Goal: Transaction & Acquisition: Purchase product/service

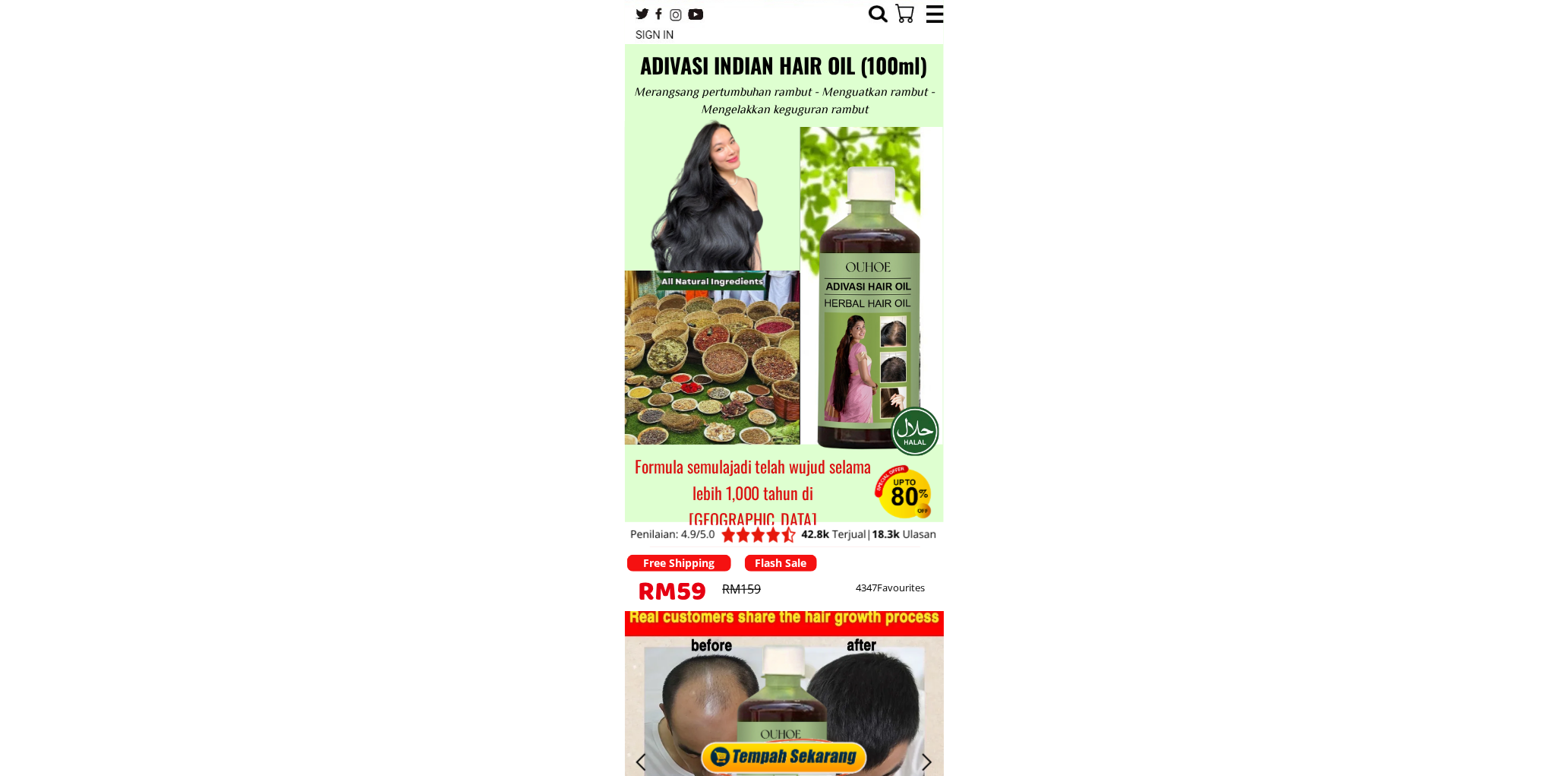
click at [795, 757] on div at bounding box center [784, 753] width 174 height 47
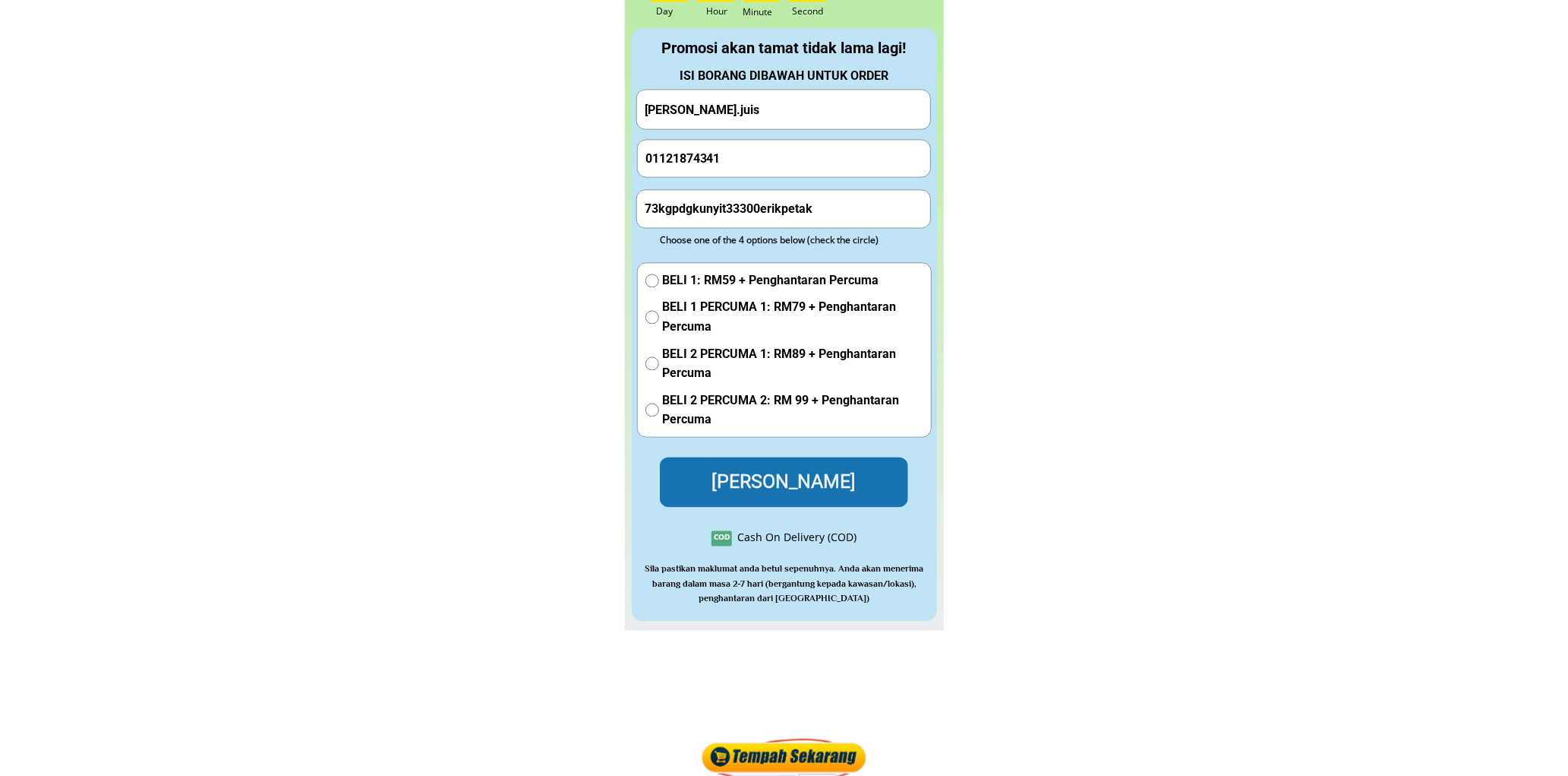
scroll to position [6874, 0]
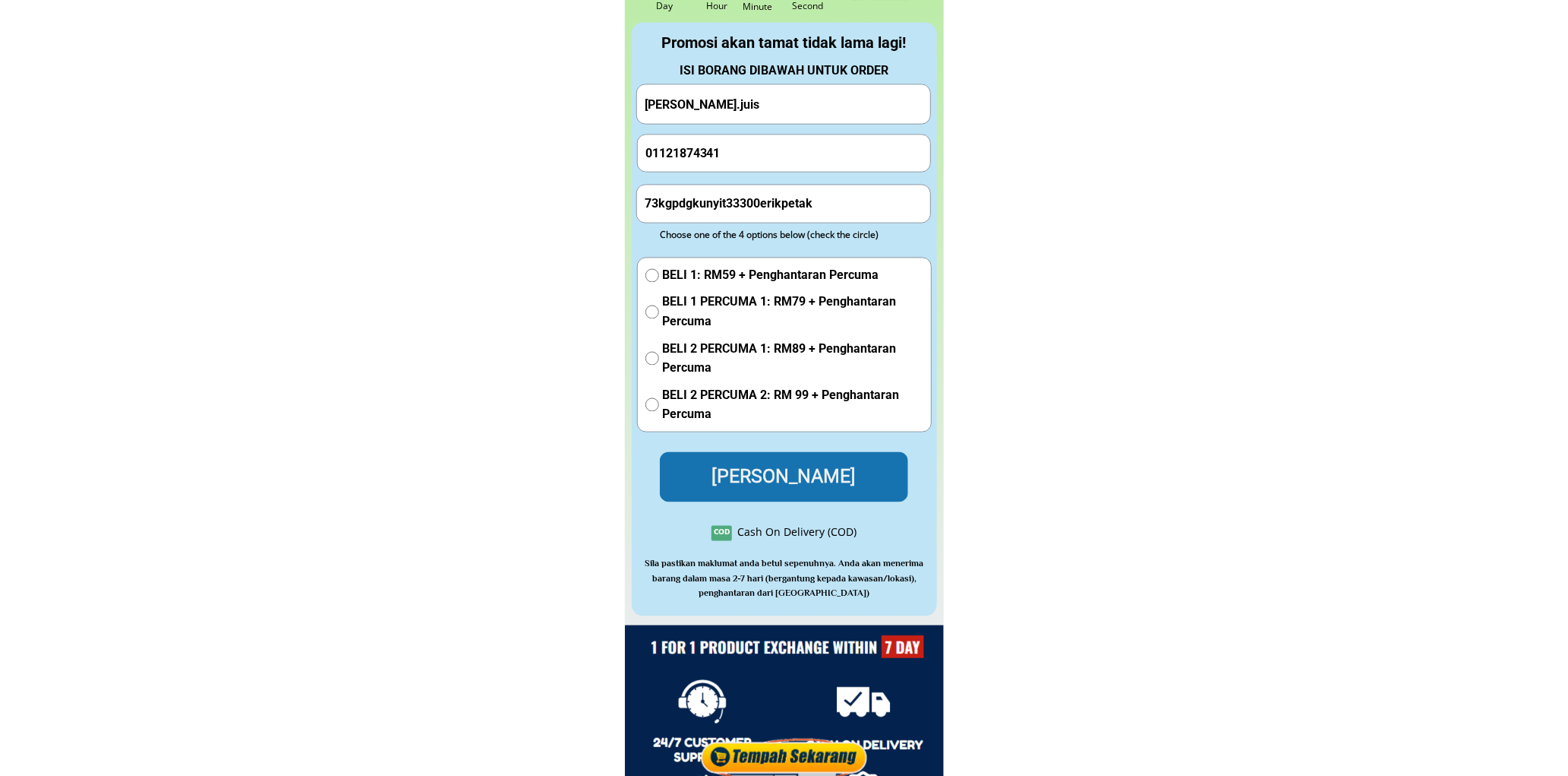
click at [743, 153] on input "01121874341" at bounding box center [784, 153] width 286 height 36
click at [752, 124] on form "[PERSON_NAME].juis 01121874341 73kgpdgkunyit33300erikpetak BELI 1: RM59 + Pengh…" at bounding box center [784, 293] width 295 height 418
click at [759, 108] on input "[PERSON_NAME].juis" at bounding box center [784, 104] width 286 height 39
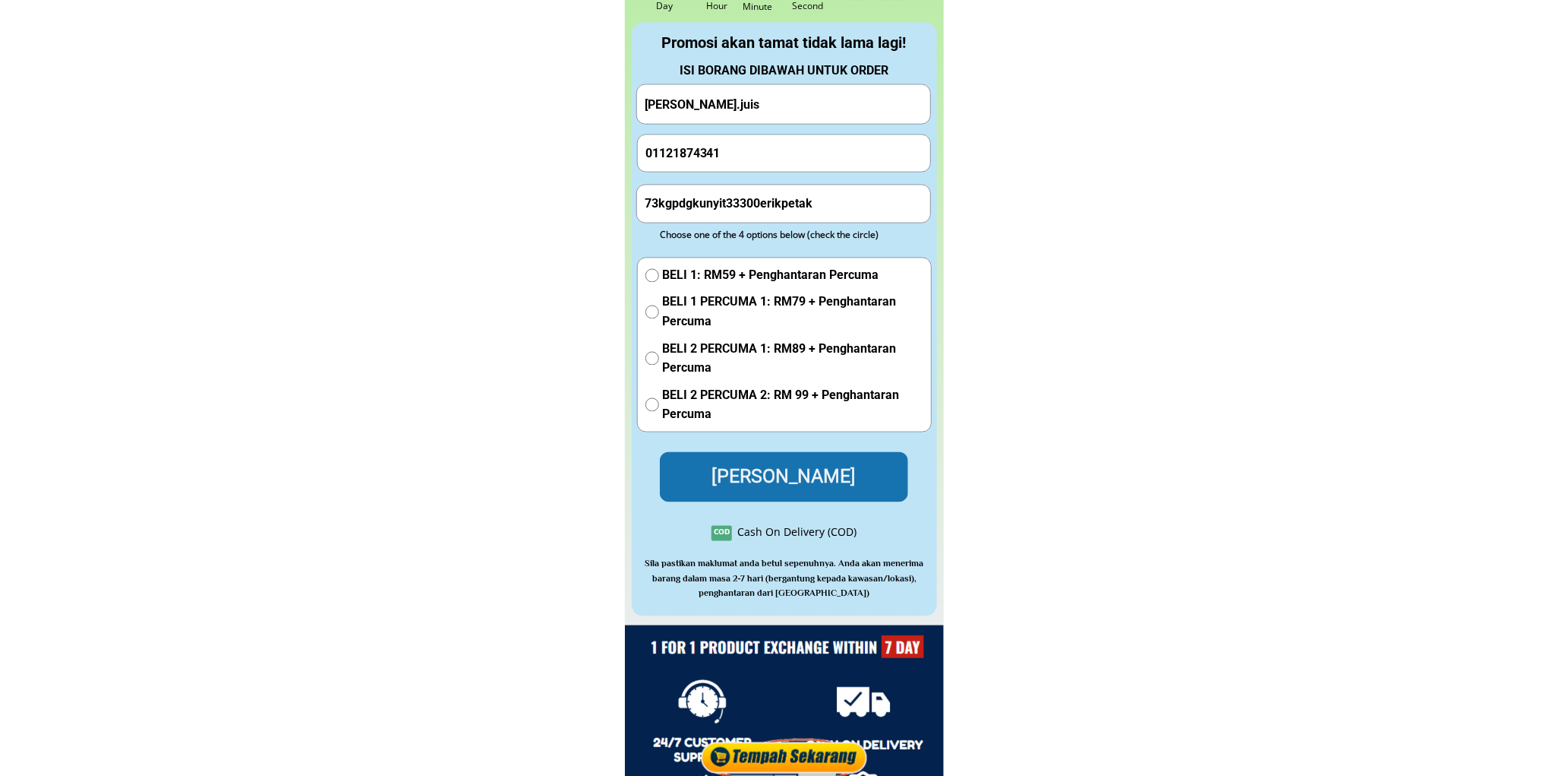
click at [759, 108] on input "[PERSON_NAME].juis" at bounding box center [784, 104] width 286 height 39
paste input "[PERSON_NAME] Amin"
type input "[PERSON_NAME] Amin"
click at [810, 201] on input "73kgpdgkunyit33300erikpetak" at bounding box center [784, 203] width 286 height 36
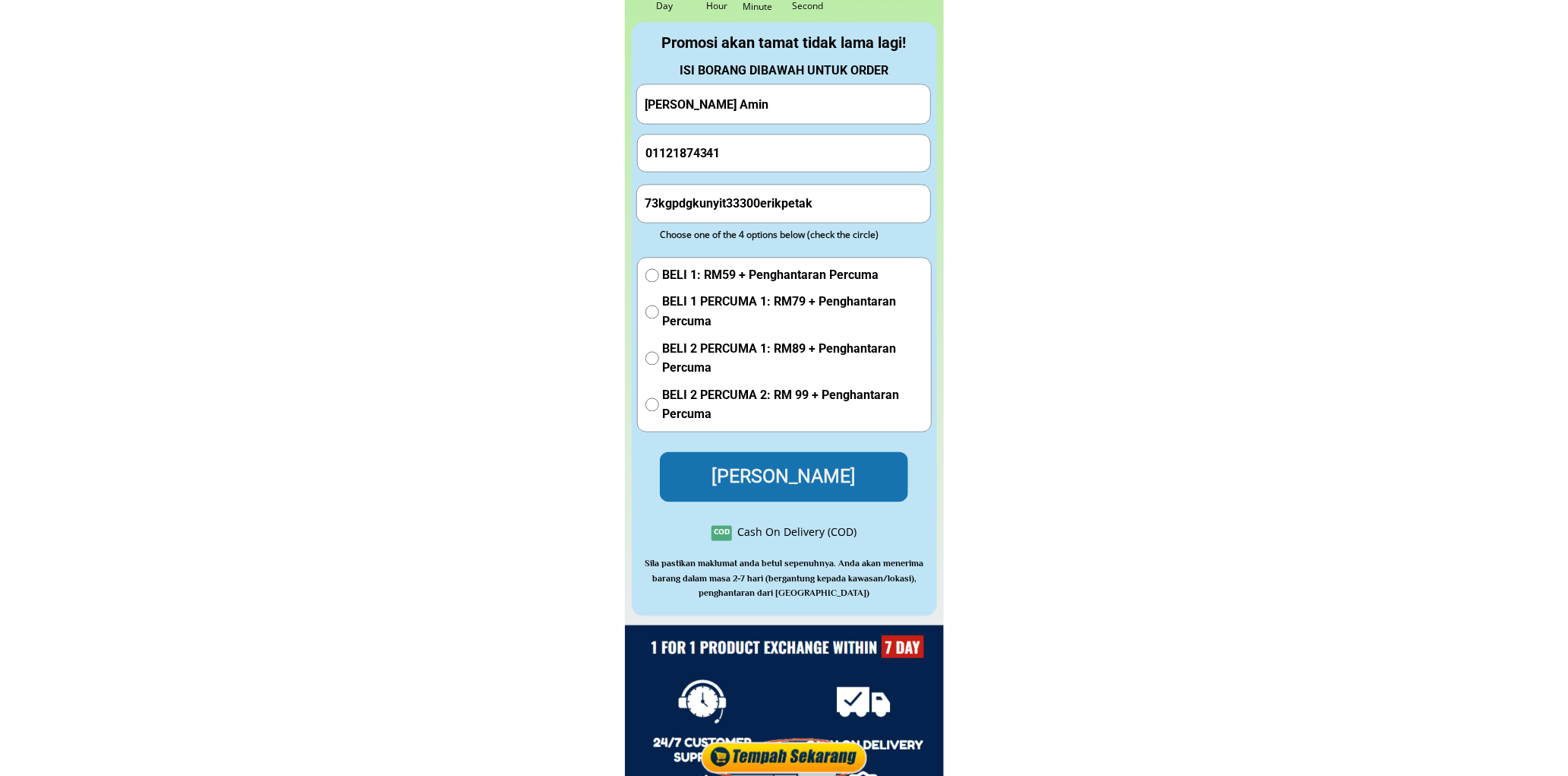
click at [810, 201] on input "73kgpdgkunyit33300erikpetak" at bounding box center [784, 203] width 286 height 36
paste input "[STREET_ADDRESS]"
type input "[STREET_ADDRESS]"
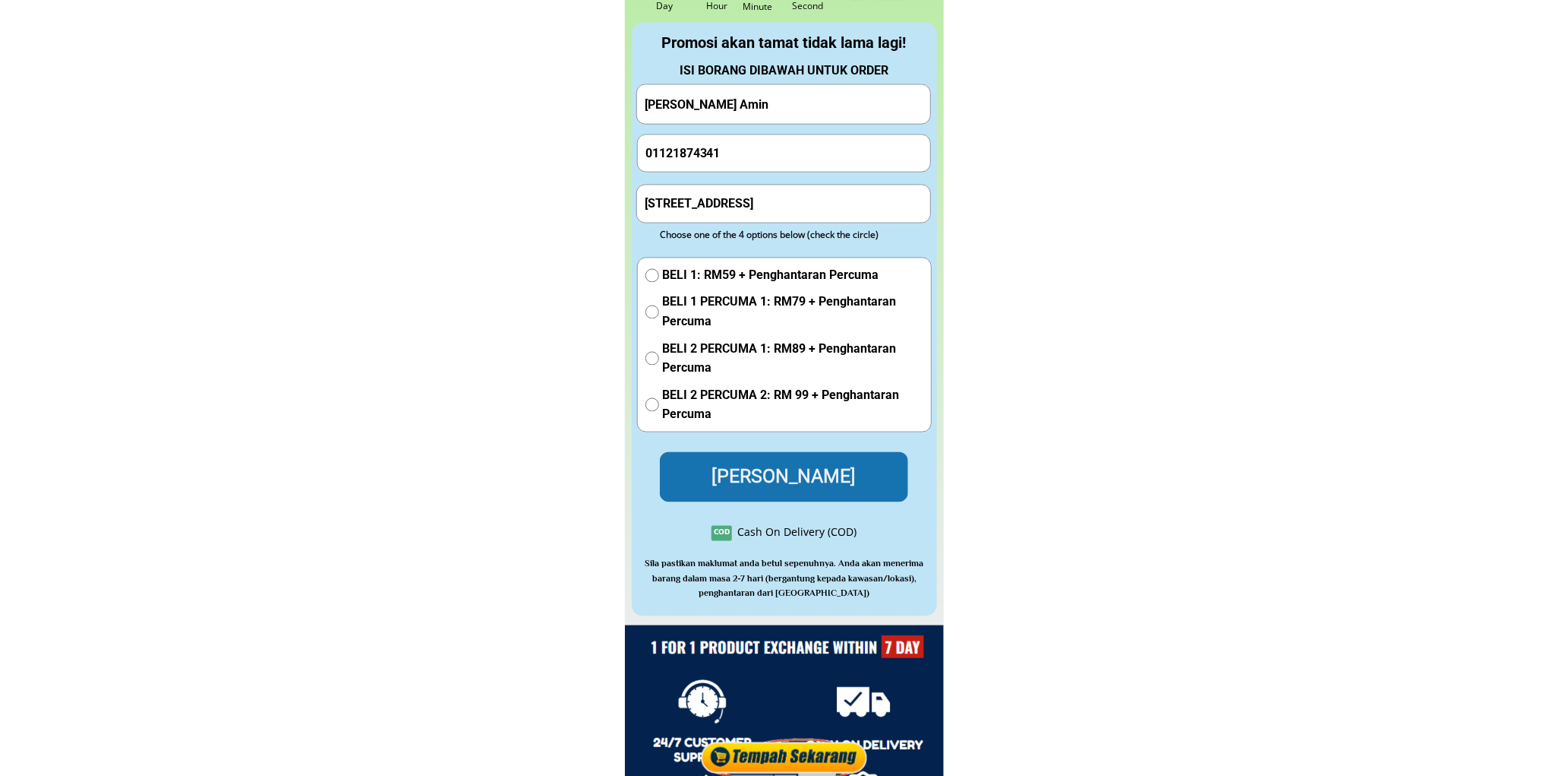
drag, startPoint x: 771, startPoint y: 204, endPoint x: 762, endPoint y: 212, distance: 12.0
click at [767, 209] on input "[STREET_ADDRESS]" at bounding box center [784, 203] width 286 height 36
click at [762, 211] on input "[STREET_ADDRESS]" at bounding box center [784, 203] width 286 height 36
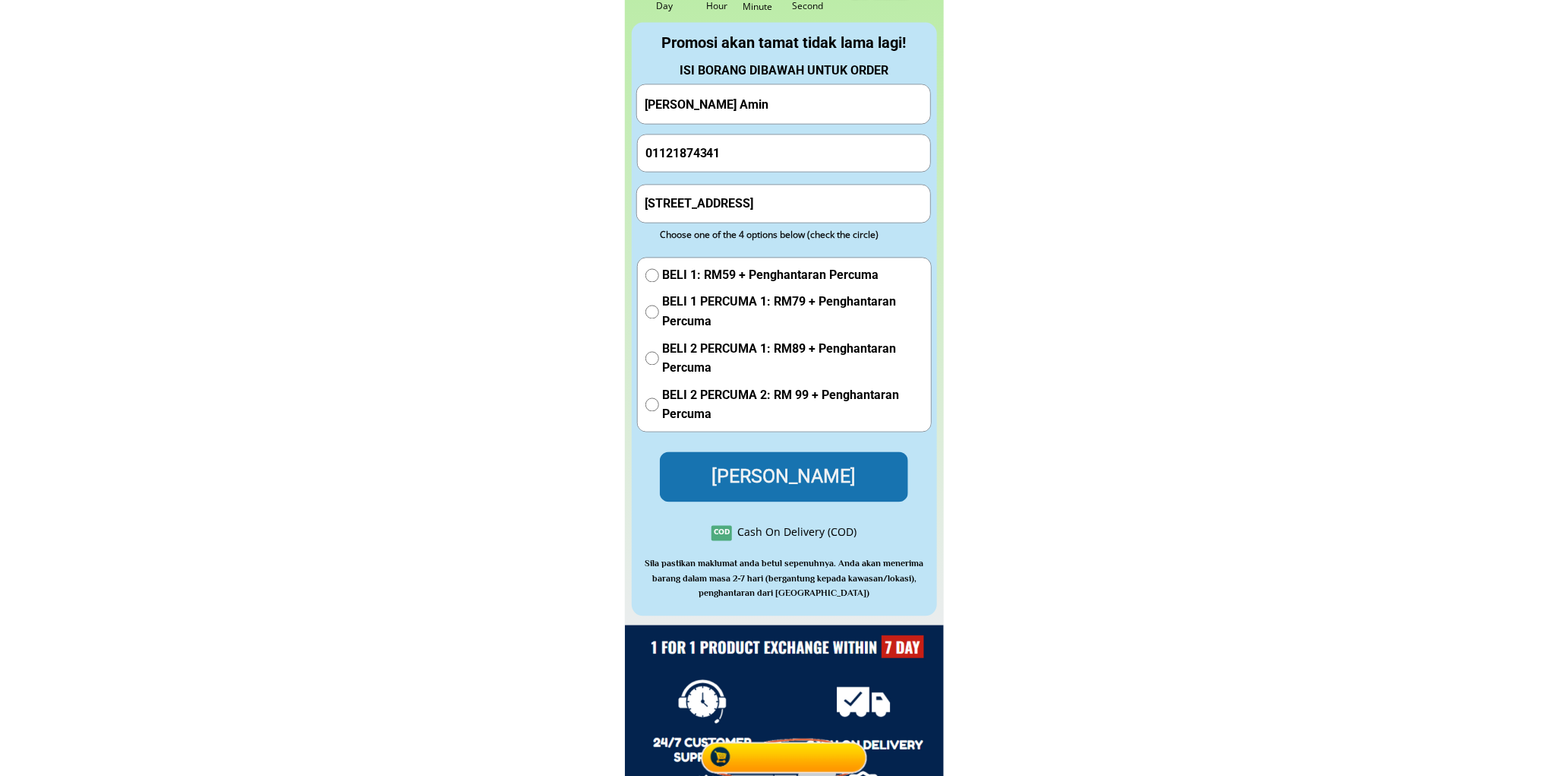
drag, startPoint x: 773, startPoint y: 112, endPoint x: 590, endPoint y: 108, distance: 183.0
